Goal: Information Seeking & Learning: Learn about a topic

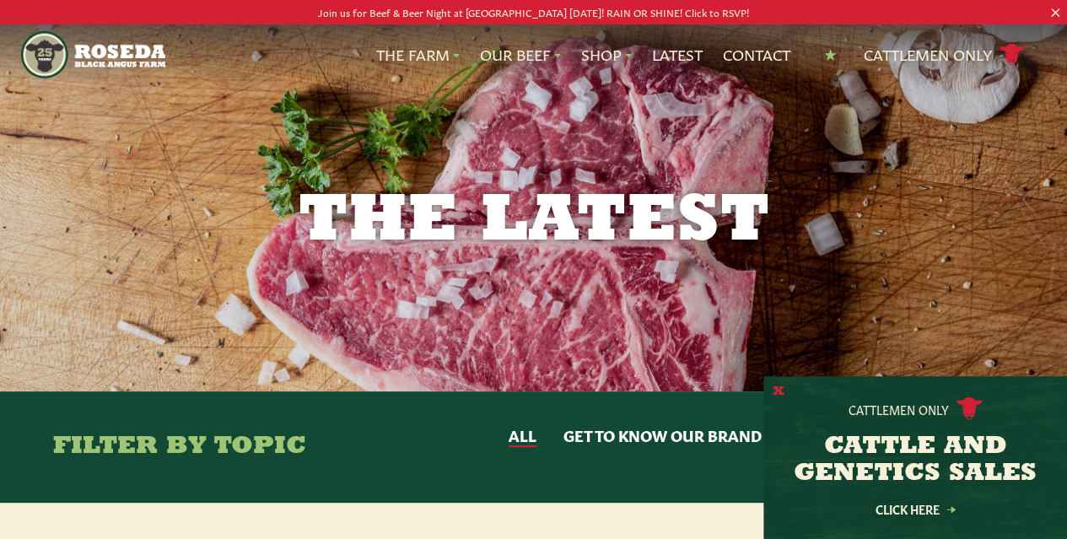
click at [775, 388] on button "X" at bounding box center [778, 392] width 12 height 18
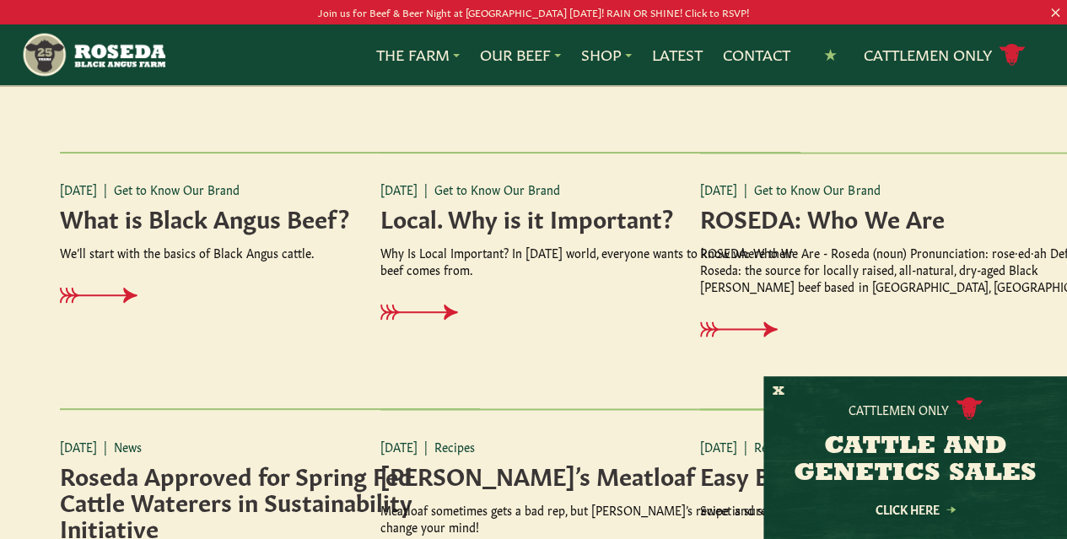
scroll to position [1124, 0]
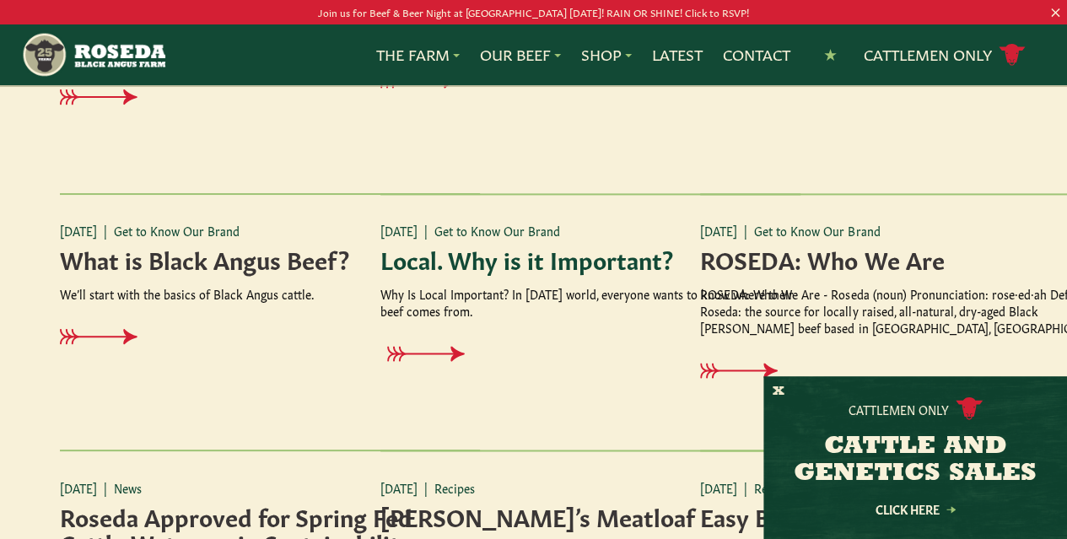
click at [438, 362] on icon at bounding box center [433, 354] width 78 height 16
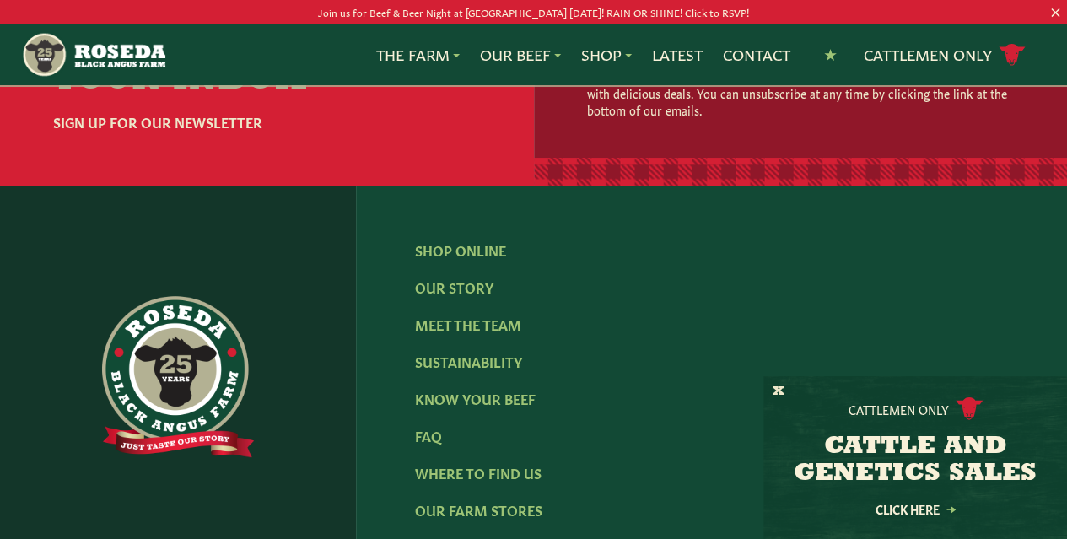
scroll to position [983, 0]
